Goal: Task Accomplishment & Management: Manage account settings

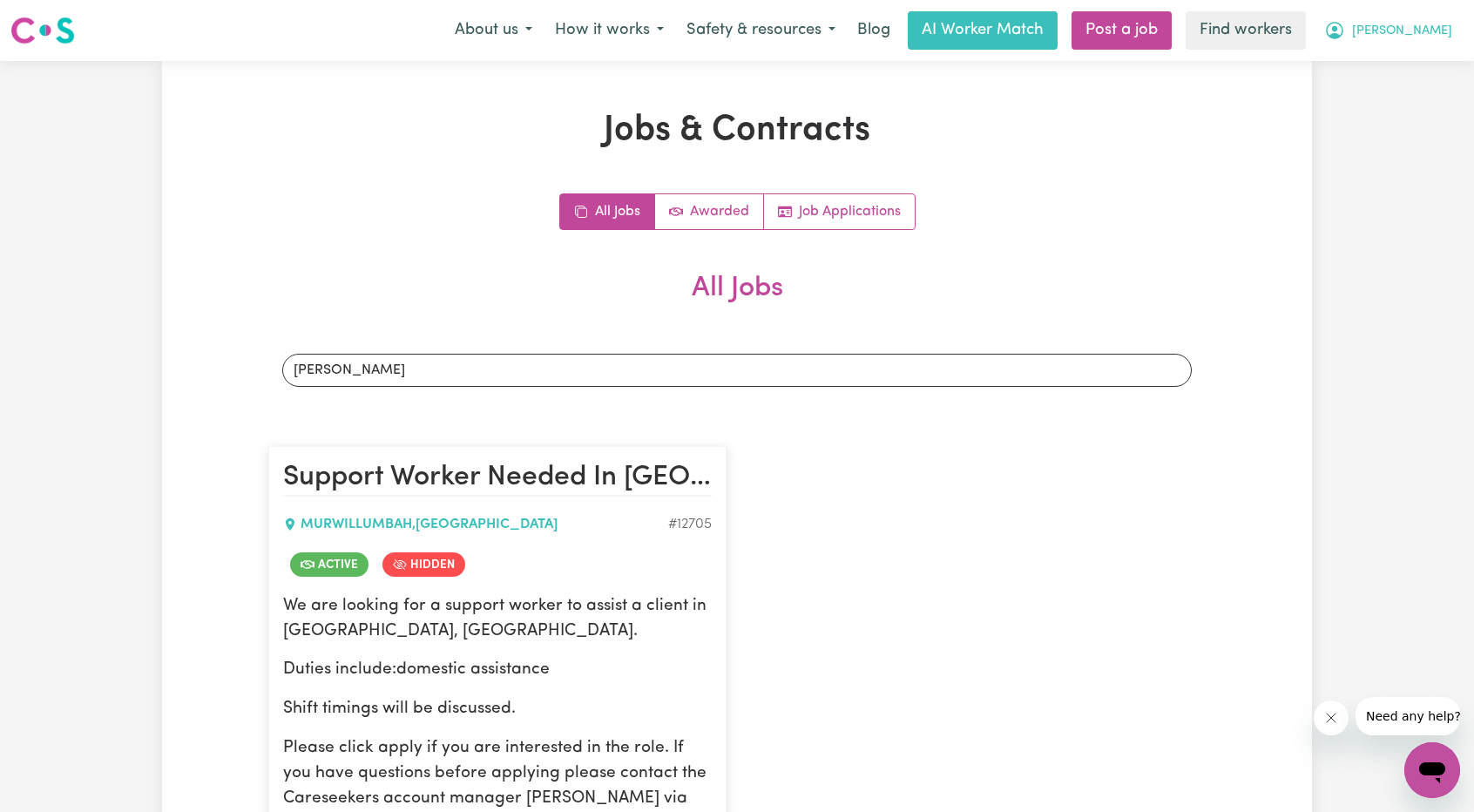
click at [1345, 31] on icon "My Account" at bounding box center [1335, 30] width 21 height 21
click at [1357, 91] on link "Logout" at bounding box center [1394, 100] width 137 height 33
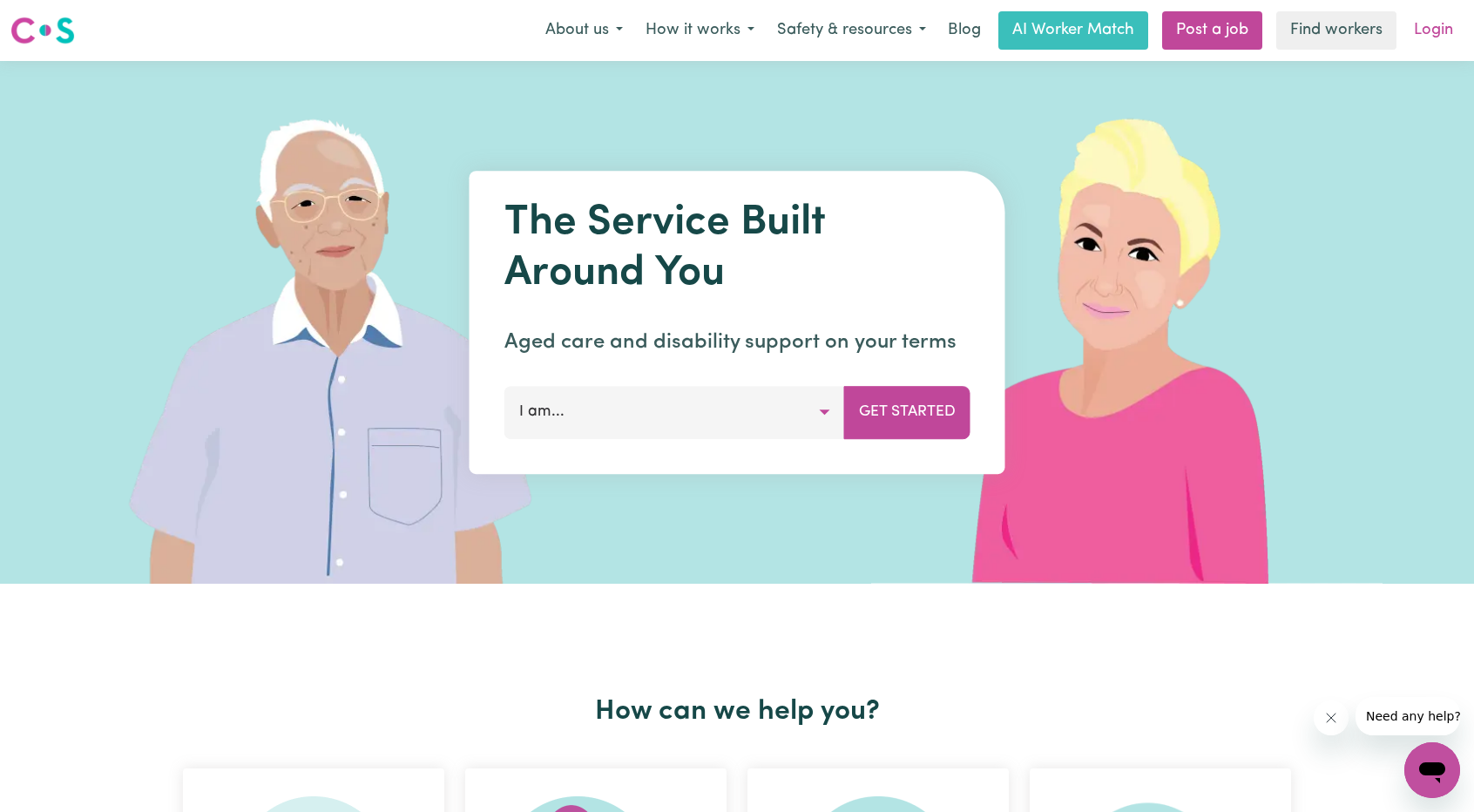
click at [1420, 37] on link "Login" at bounding box center [1434, 30] width 60 height 38
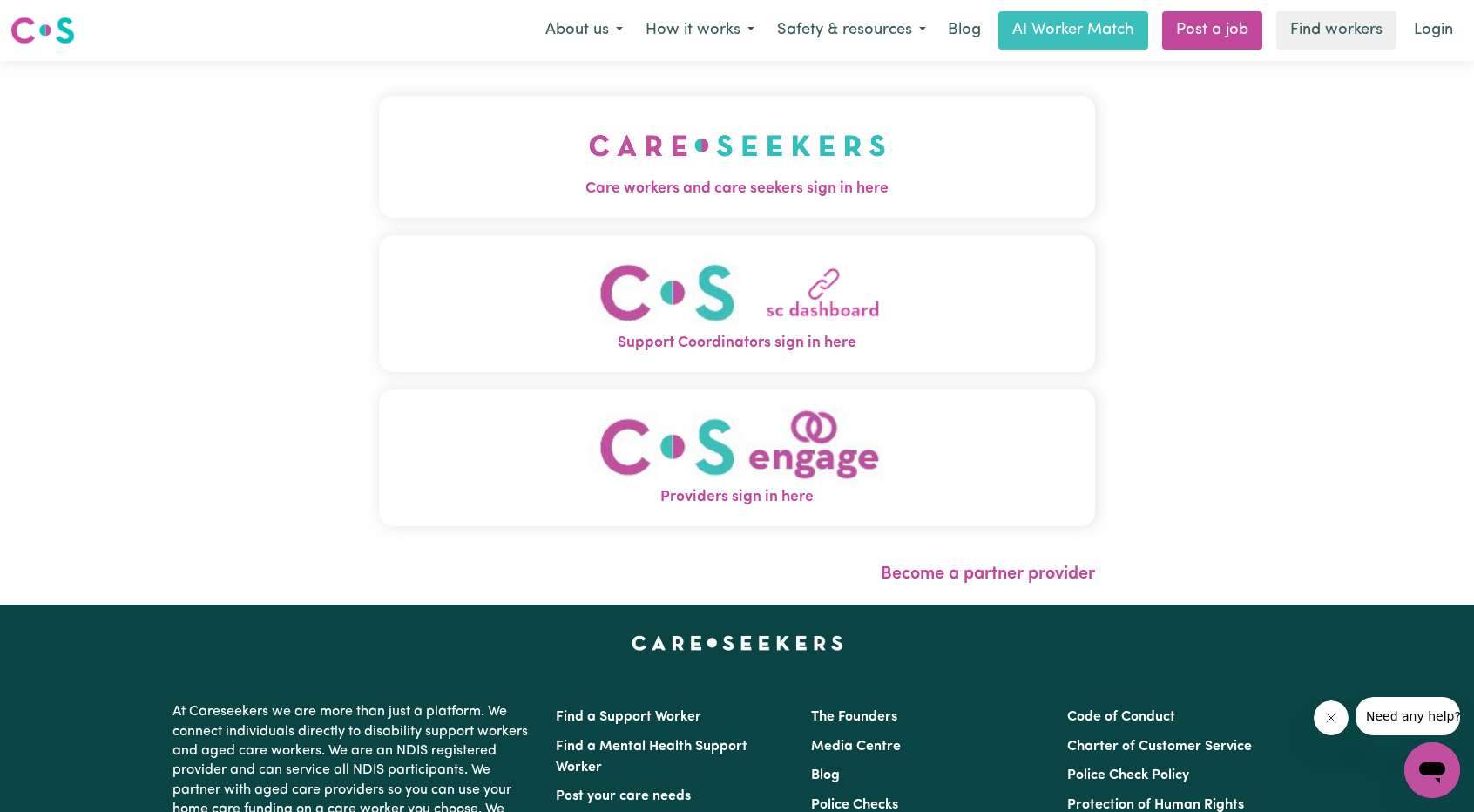
click at [704, 130] on img "Care workers and care seekers sign in here" at bounding box center [737, 145] width 297 height 64
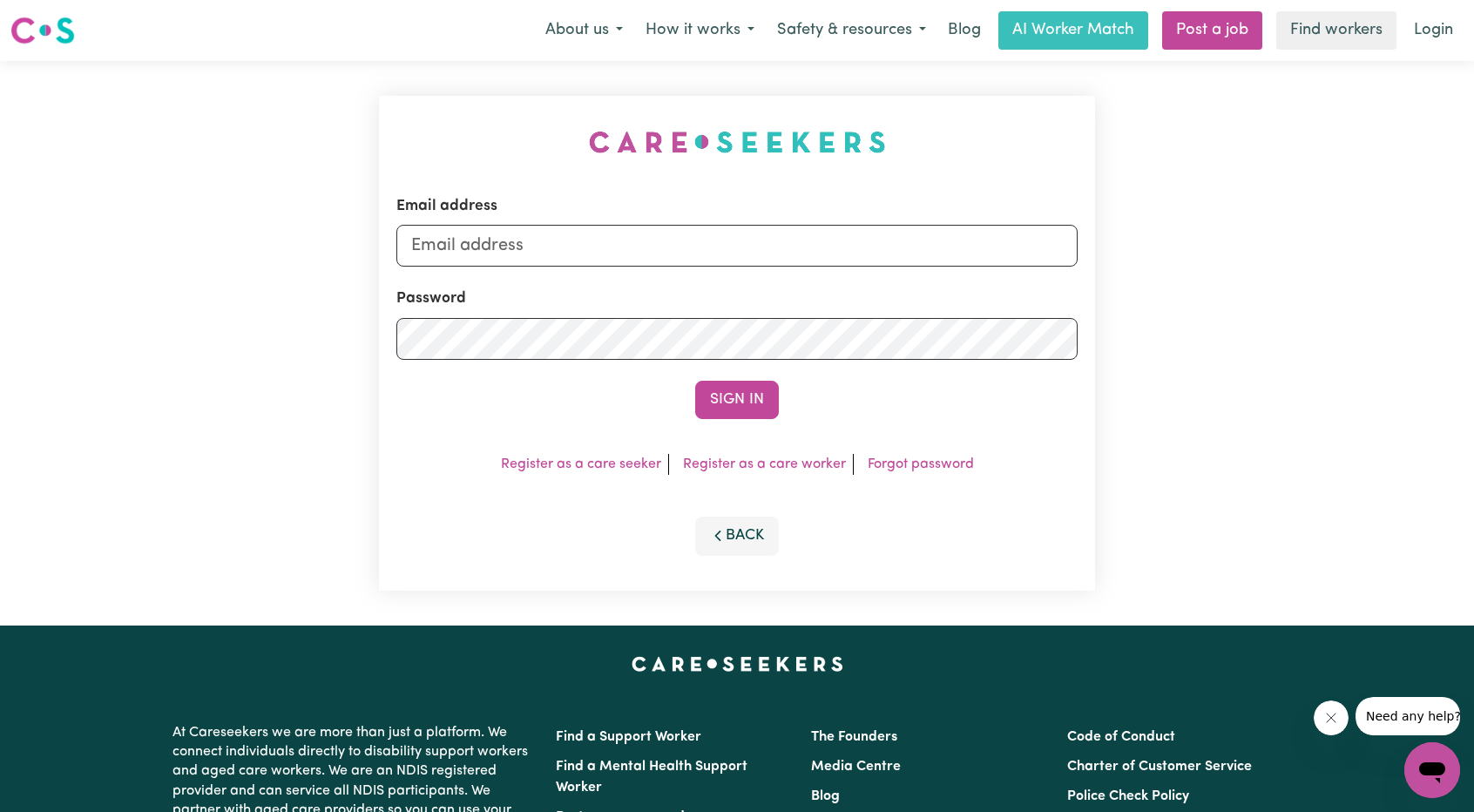
click at [625, 211] on div "Email address" at bounding box center [737, 231] width 681 height 72
click at [621, 234] on input "Email address" at bounding box center [737, 245] width 681 height 42
drag, startPoint x: 502, startPoint y: 247, endPoint x: 804, endPoint y: 234, distance: 302.3
click at [796, 253] on input "[EMAIL_ADDRESS][PERSON_NAME][DOMAIN_NAME]" at bounding box center [737, 245] width 681 height 42
type input "[EMAIL_ADDRESS][DOMAIN_NAME]"
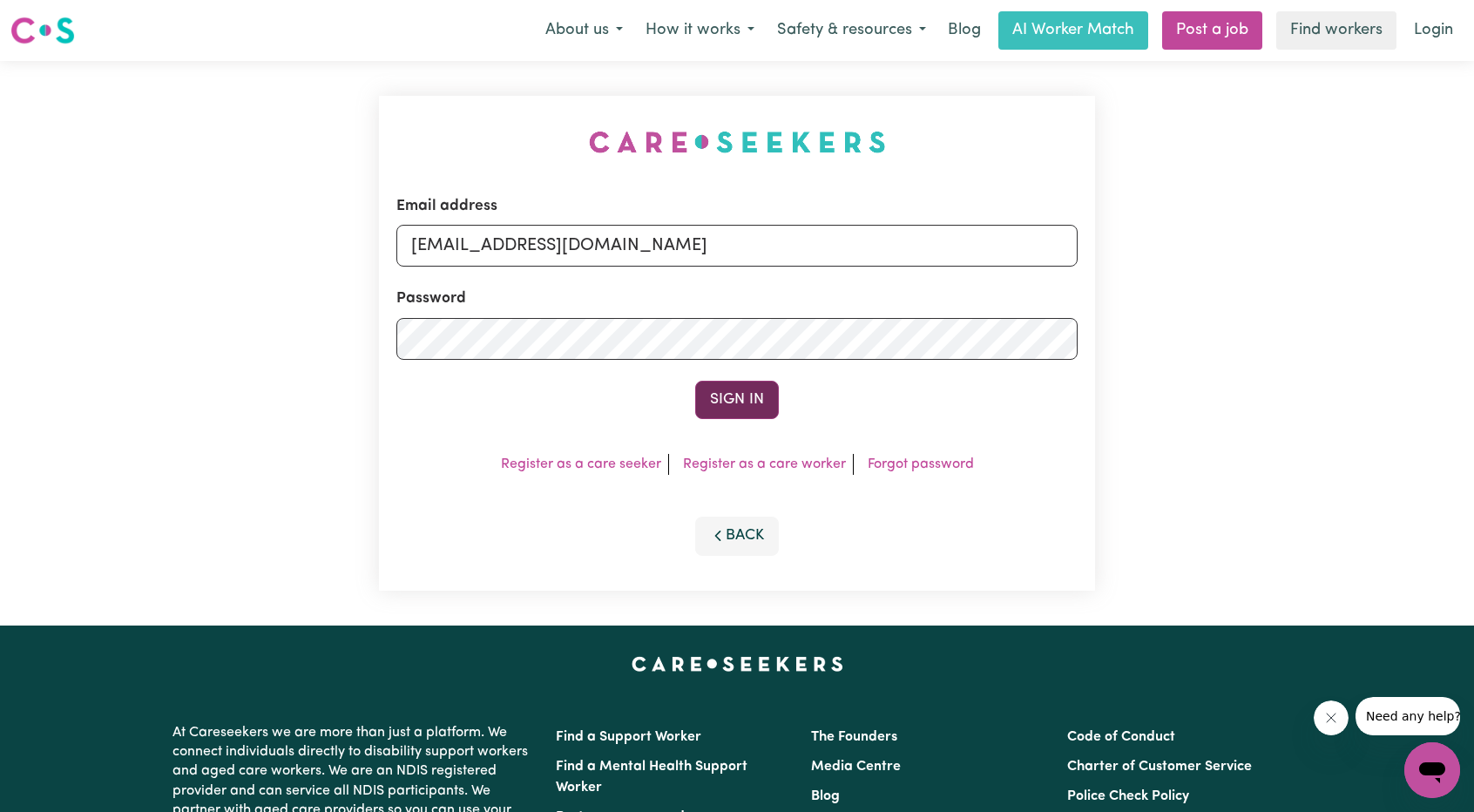
click at [726, 387] on button "Sign In" at bounding box center [737, 399] width 84 height 38
